Goal: Navigation & Orientation: Find specific page/section

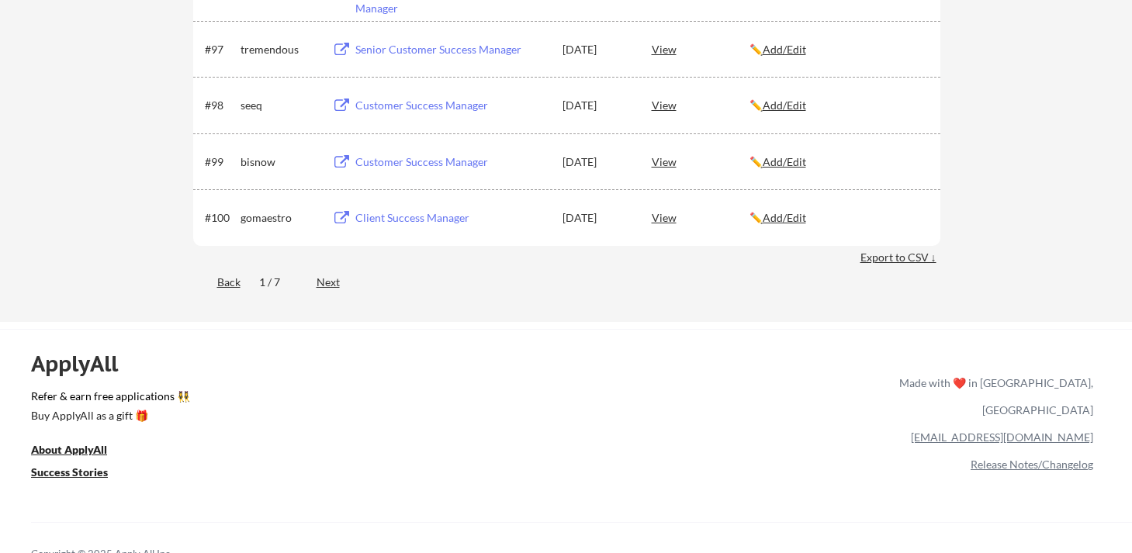
scroll to position [6057, 0]
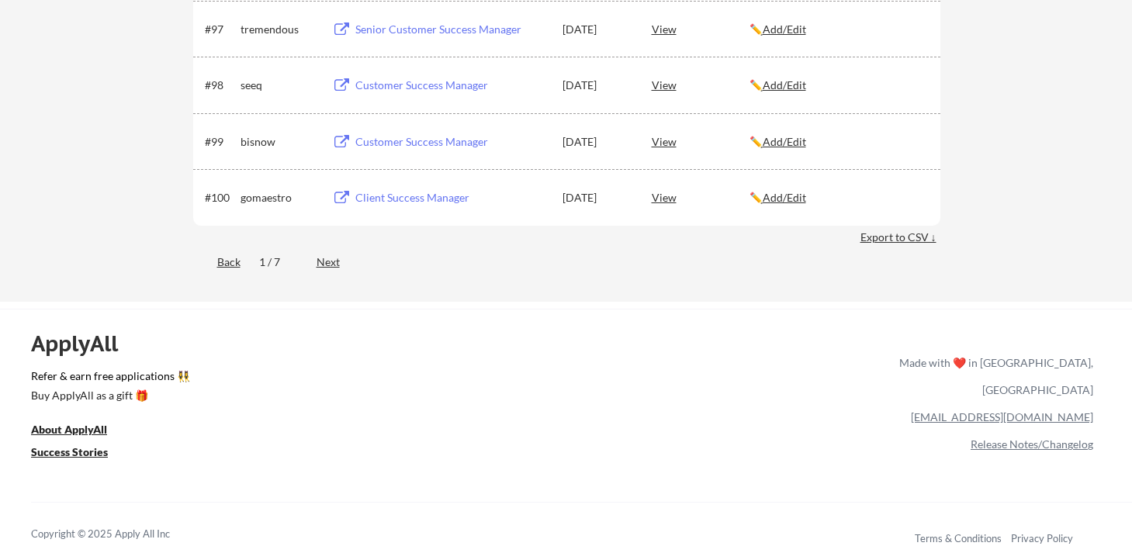
click at [1054, 410] on link "[EMAIL_ADDRESS][DOMAIN_NAME]" at bounding box center [1002, 416] width 182 height 13
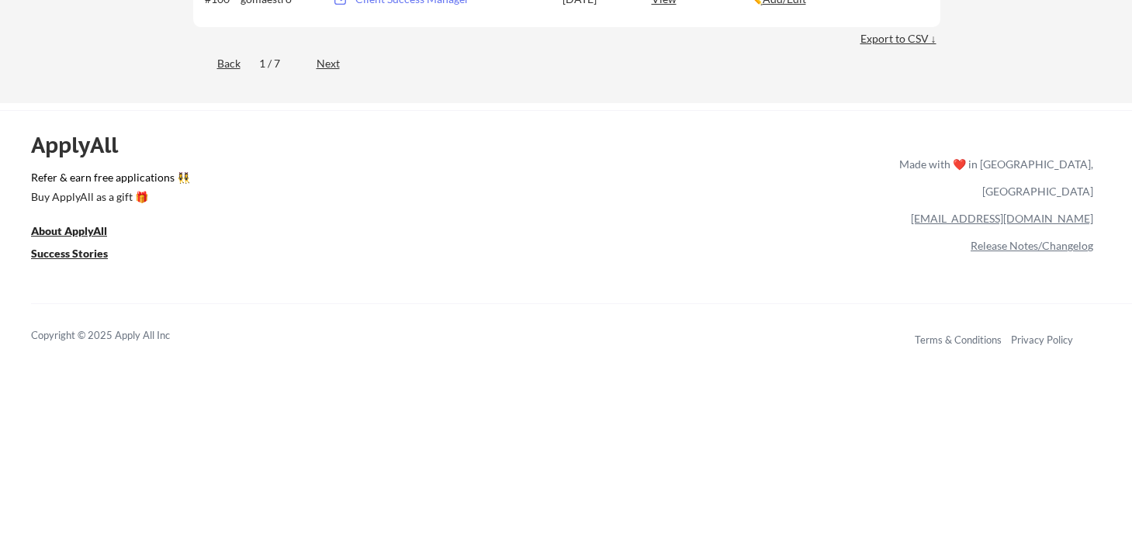
scroll to position [6086, 0]
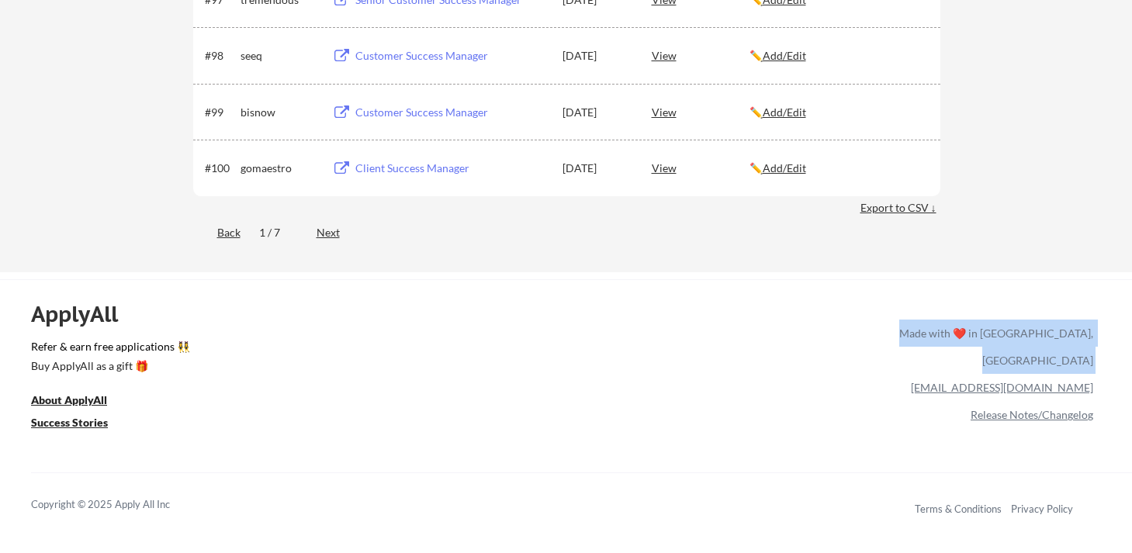
drag, startPoint x: 986, startPoint y: 357, endPoint x: 1095, endPoint y: 367, distance: 109.8
click at [1095, 367] on div "ApplyAll Refer & earn free applications 👯‍♀️ Buy ApplyAll as a gift 🎁 About App…" at bounding box center [566, 413] width 1132 height 246
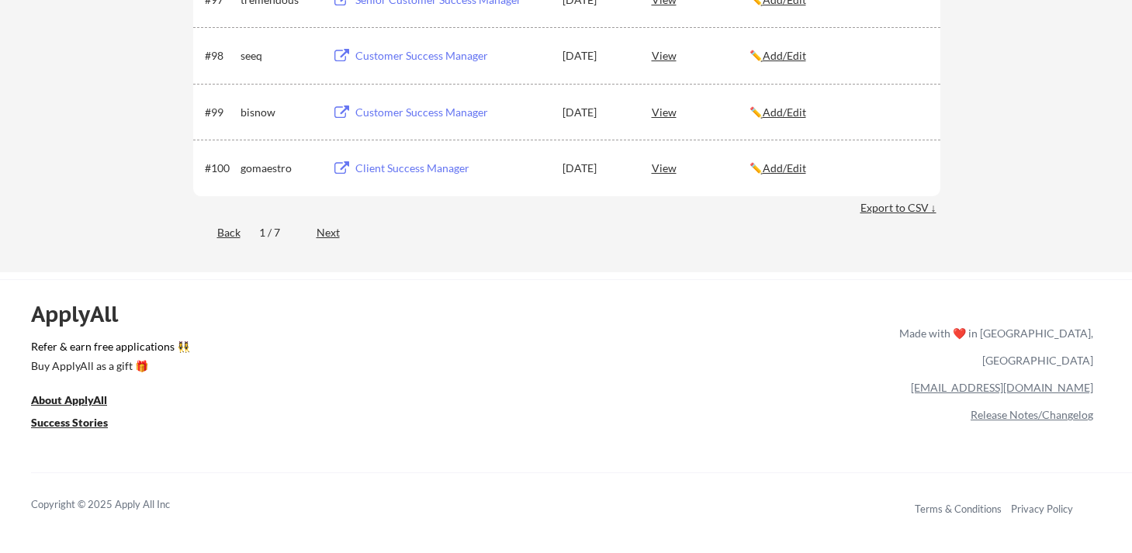
click at [1102, 367] on div "ApplyAll Refer & earn free applications 👯‍♀️ Buy ApplyAll as a gift 🎁 About App…" at bounding box center [566, 413] width 1132 height 246
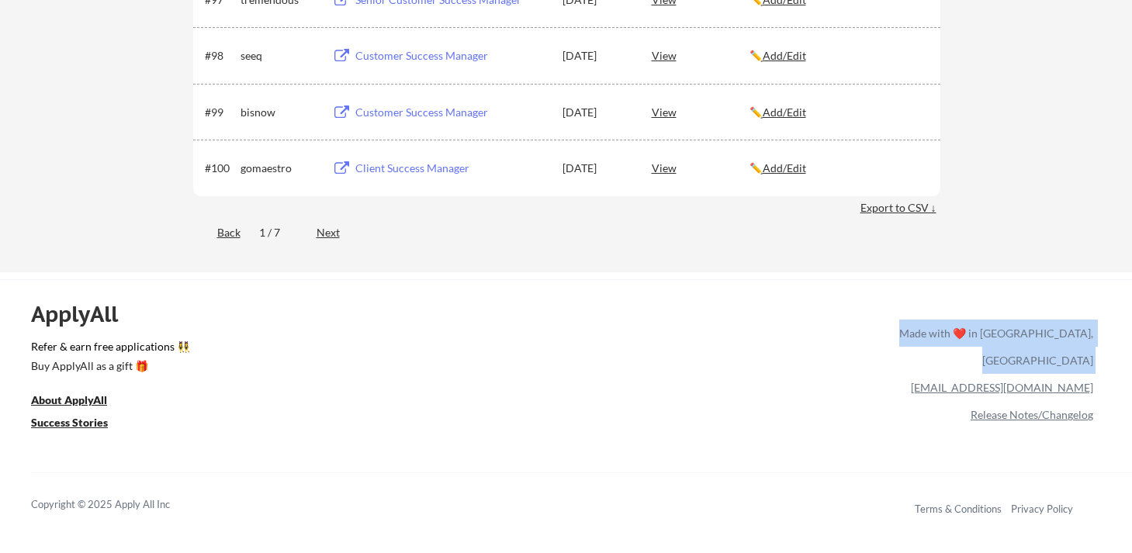
drag, startPoint x: 1103, startPoint y: 367, endPoint x: 992, endPoint y: 361, distance: 111.1
click at [988, 362] on div "ApplyAll Refer & earn free applications 👯‍♀️ Buy ApplyAll as a gift 🎁 About App…" at bounding box center [566, 413] width 1132 height 246
click at [992, 374] on div "[EMAIL_ADDRESS][DOMAIN_NAME]" at bounding box center [993, 387] width 200 height 27
drag, startPoint x: 992, startPoint y: 361, endPoint x: 1094, endPoint y: 368, distance: 101.9
click at [1094, 368] on div "ApplyAll Refer & earn free applications 👯‍♀️ Buy ApplyAll as a gift 🎁 About App…" at bounding box center [566, 413] width 1132 height 246
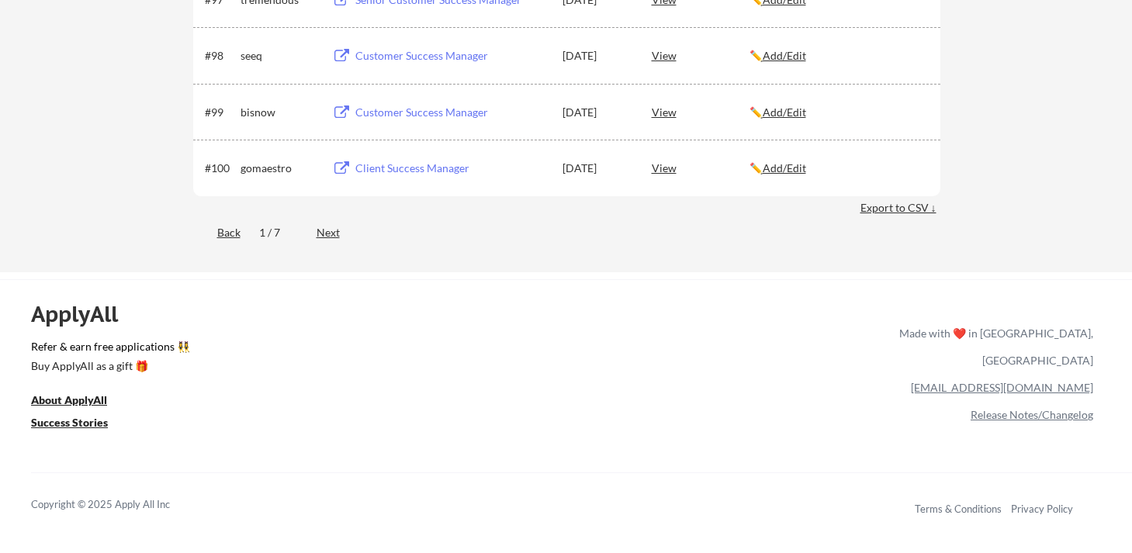
click at [1094, 368] on div "ApplyAll Refer & earn free applications 👯‍♀️ Buy ApplyAll as a gift 🎁 About App…" at bounding box center [566, 413] width 1132 height 246
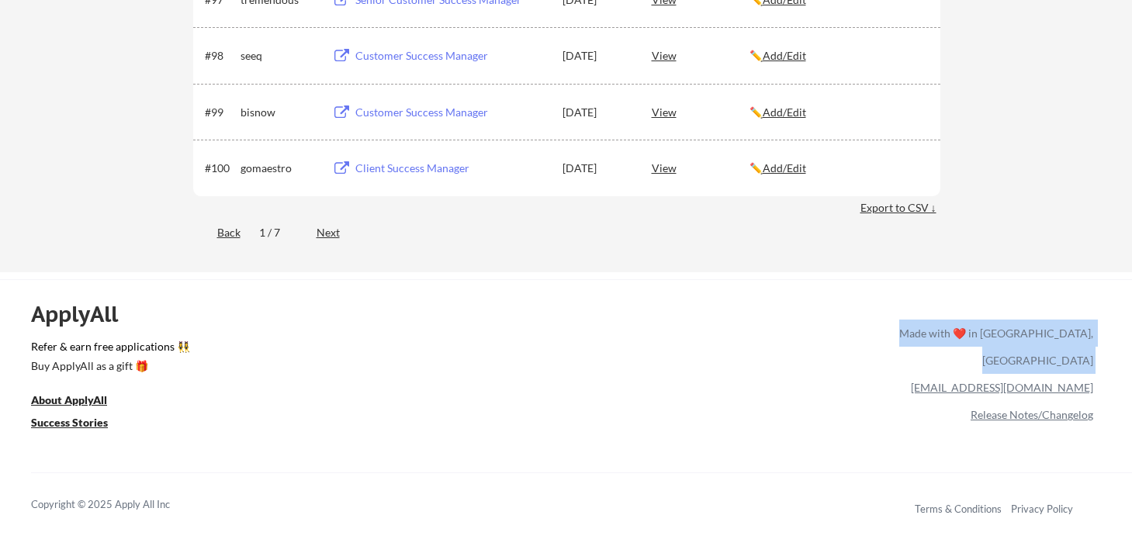
drag, startPoint x: 1097, startPoint y: 365, endPoint x: 991, endPoint y: 372, distance: 106.5
click at [991, 372] on div "ApplyAll Refer & earn free applications 👯‍♀️ Buy ApplyAll as a gift 🎁 About App…" at bounding box center [566, 413] width 1132 height 246
click at [991, 374] on div "[EMAIL_ADDRESS][DOMAIN_NAME]" at bounding box center [993, 387] width 200 height 27
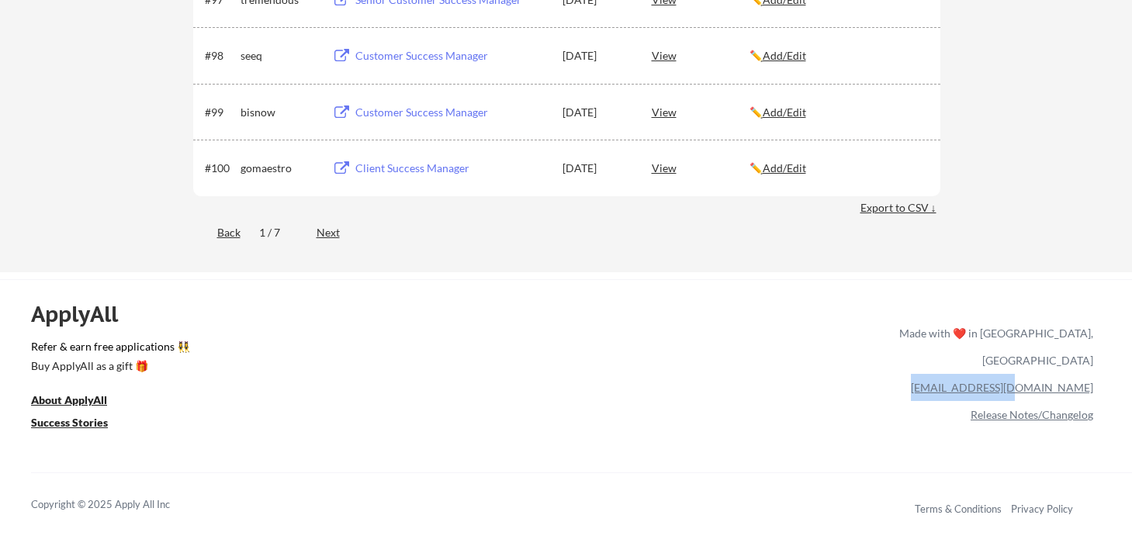
drag, startPoint x: 991, startPoint y: 372, endPoint x: 1087, endPoint y: 365, distance: 96.4
click at [1087, 374] on div "[EMAIL_ADDRESS][DOMAIN_NAME]" at bounding box center [993, 387] width 200 height 27
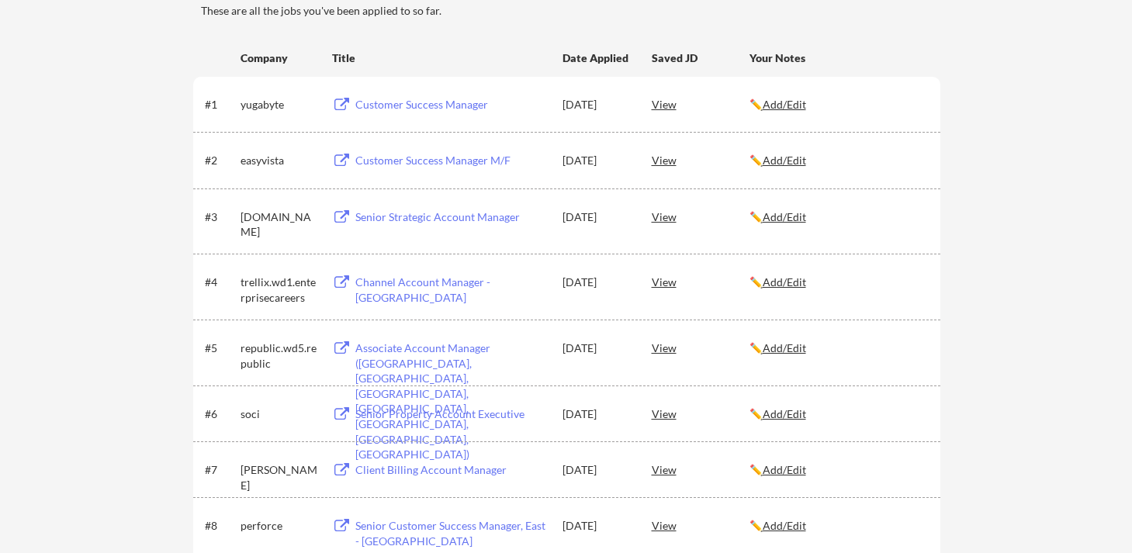
scroll to position [0, 0]
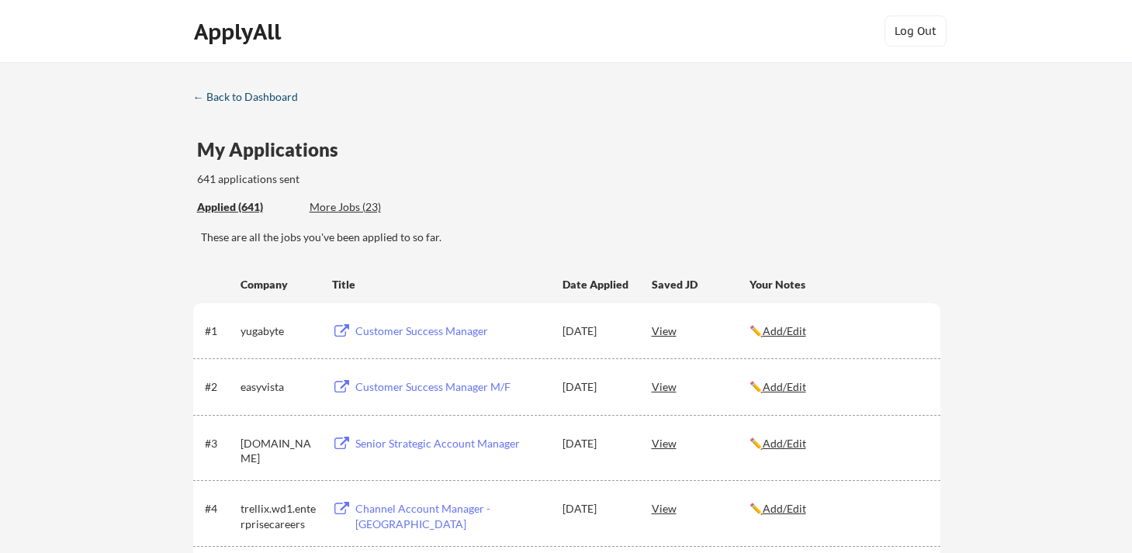
click at [225, 102] on div "← Back to Dashboard" at bounding box center [251, 97] width 116 height 11
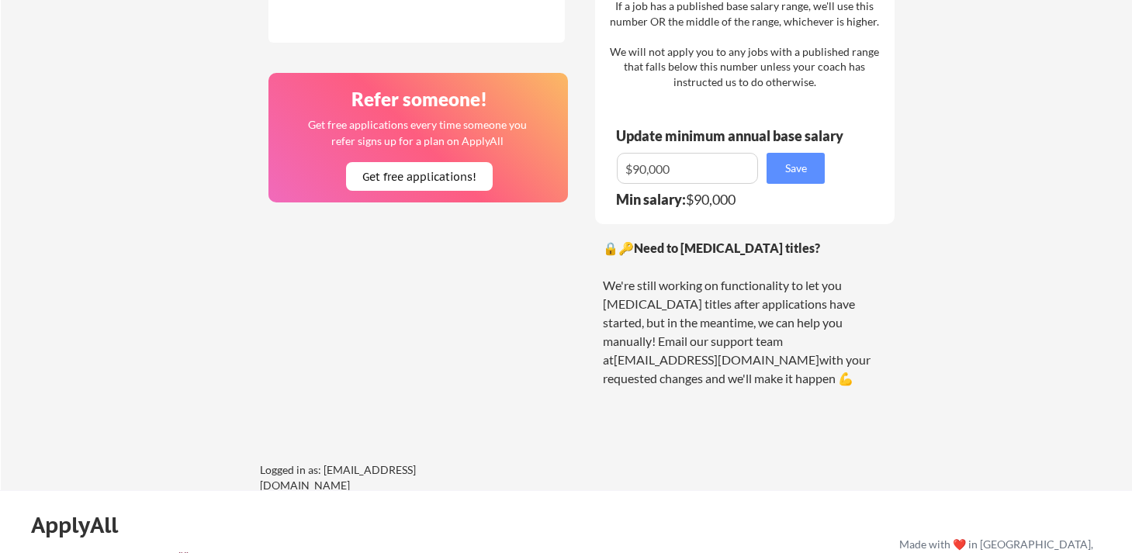
scroll to position [1179, 0]
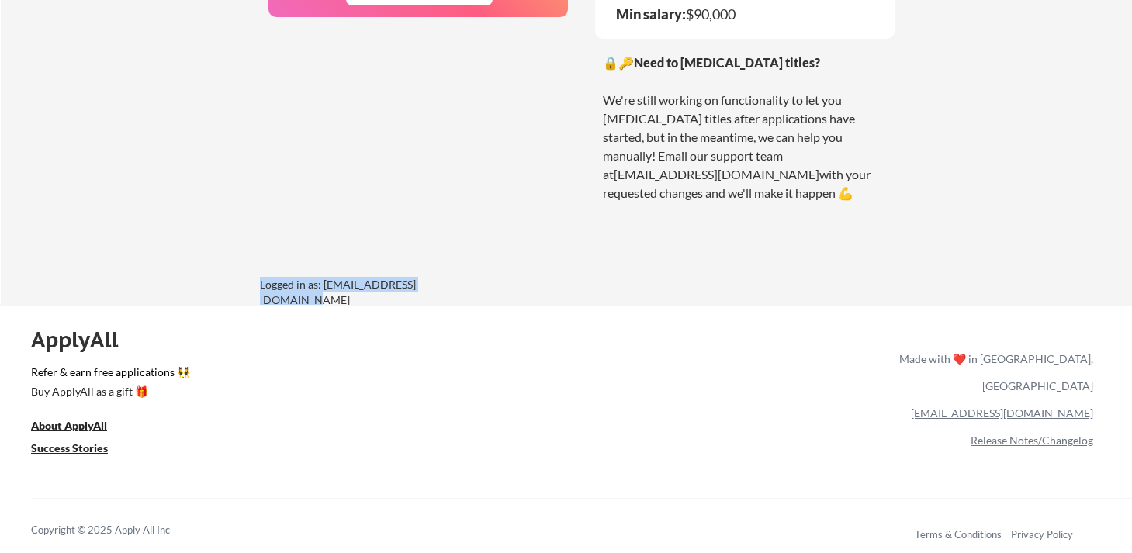
drag, startPoint x: 469, startPoint y: 289, endPoint x: 259, endPoint y: 284, distance: 209.5
copy div "Logged in as: [EMAIL_ADDRESS][DOMAIN_NAME]"
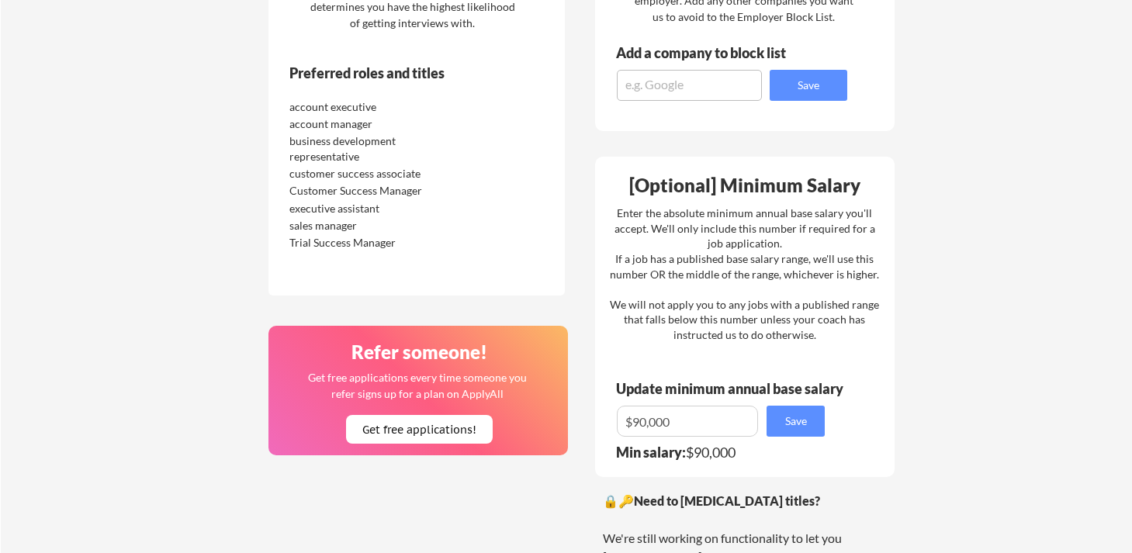
scroll to position [382, 0]
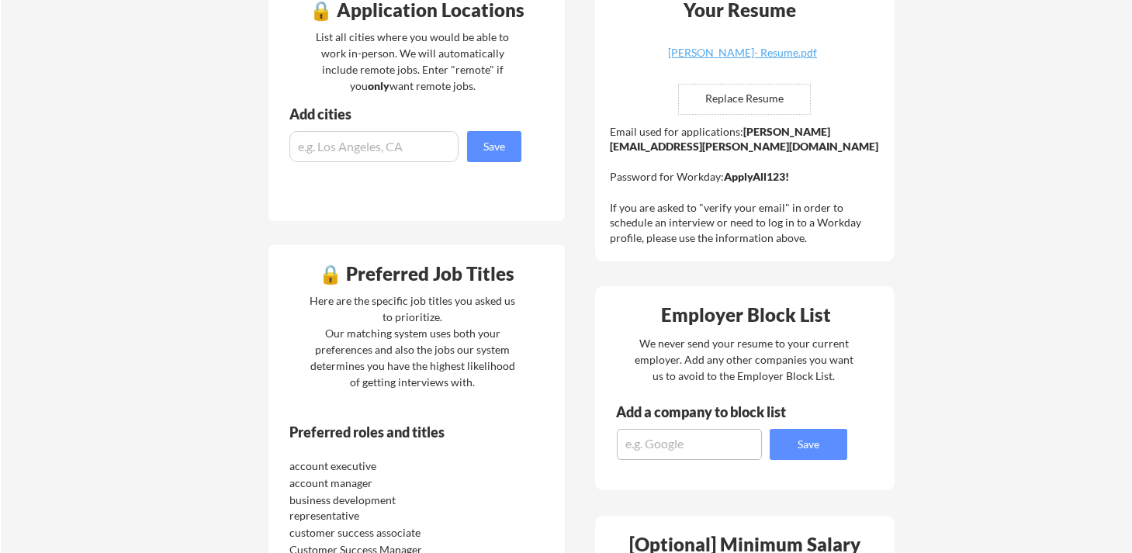
click at [968, 326] on div "Your Dashboard You're being applied to jobs! 🙌 We've started applying you to jo…" at bounding box center [566, 391] width 1131 height 1422
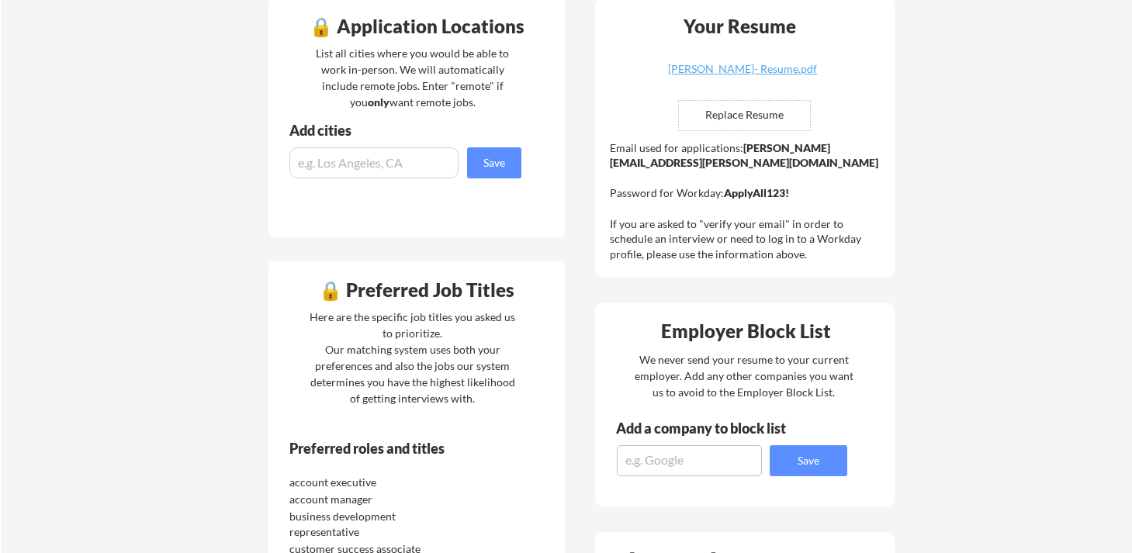
scroll to position [1179, 0]
